Goal: Information Seeking & Learning: Compare options

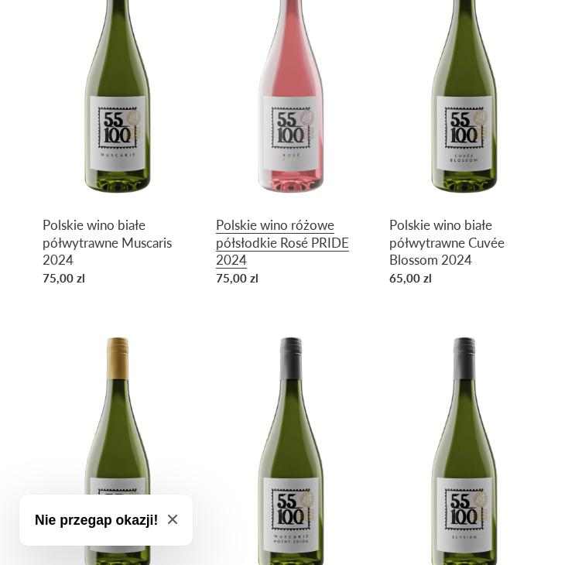
scroll to position [464, 0]
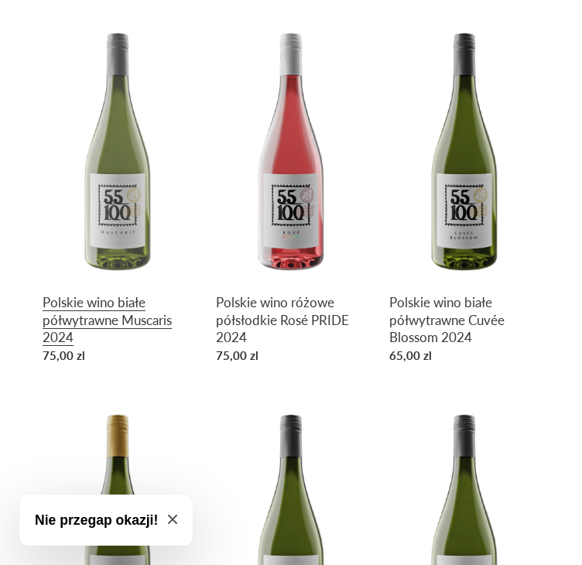
click at [115, 314] on link "Polskie wino białe półwytrawne Muscaris 2024" at bounding box center [118, 192] width 150 height 354
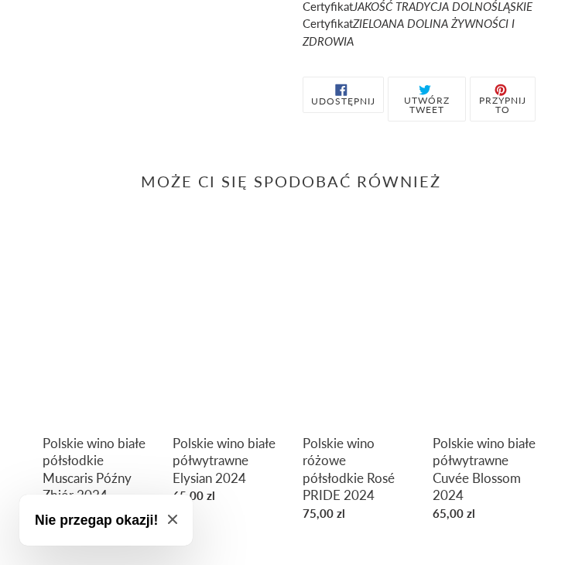
scroll to position [851, 0]
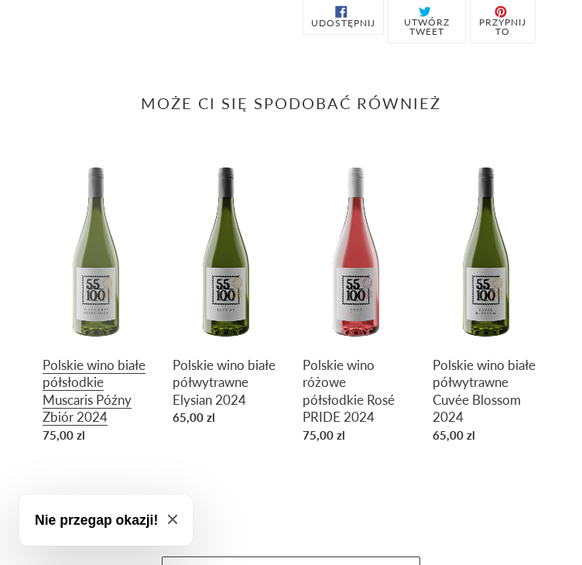
click at [101, 310] on link "Polskie wino białe półsłodkie Muscaris Późny Zbiór 2024" at bounding box center [96, 302] width 107 height 295
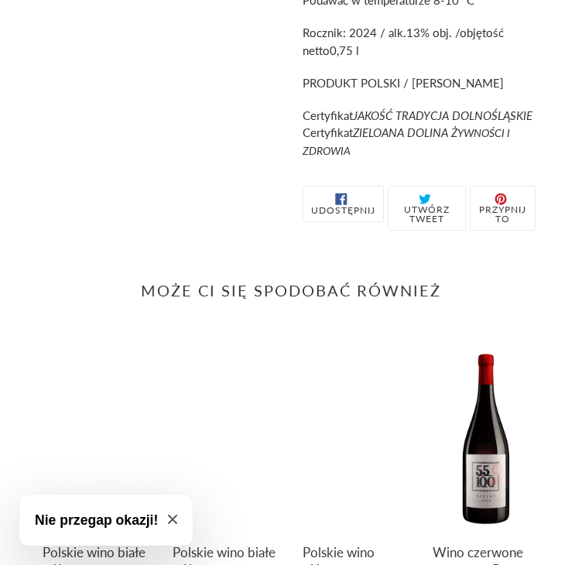
scroll to position [885, 0]
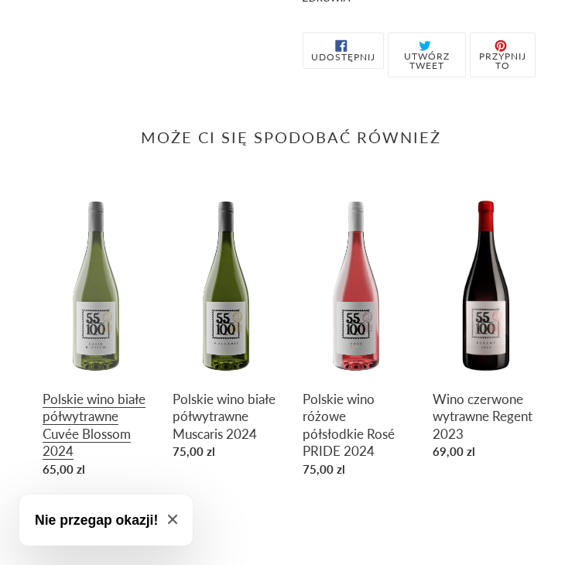
click at [82, 378] on link "Polskie wino białe półwytrawne Cuvée Blossom 2024" at bounding box center [96, 336] width 107 height 295
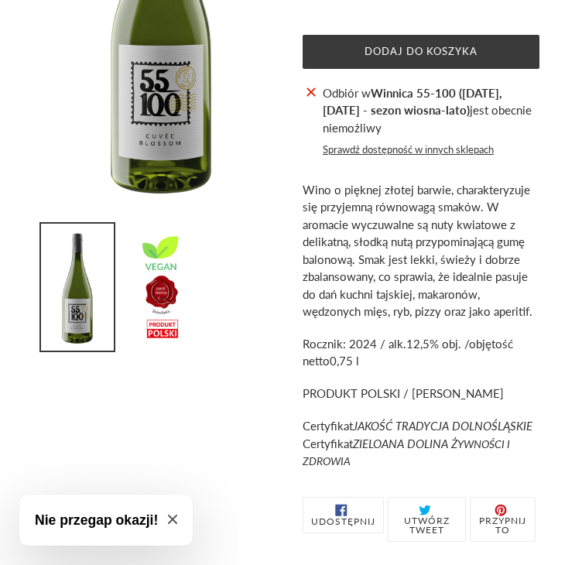
scroll to position [387, 0]
